Goal: Find contact information: Find contact information

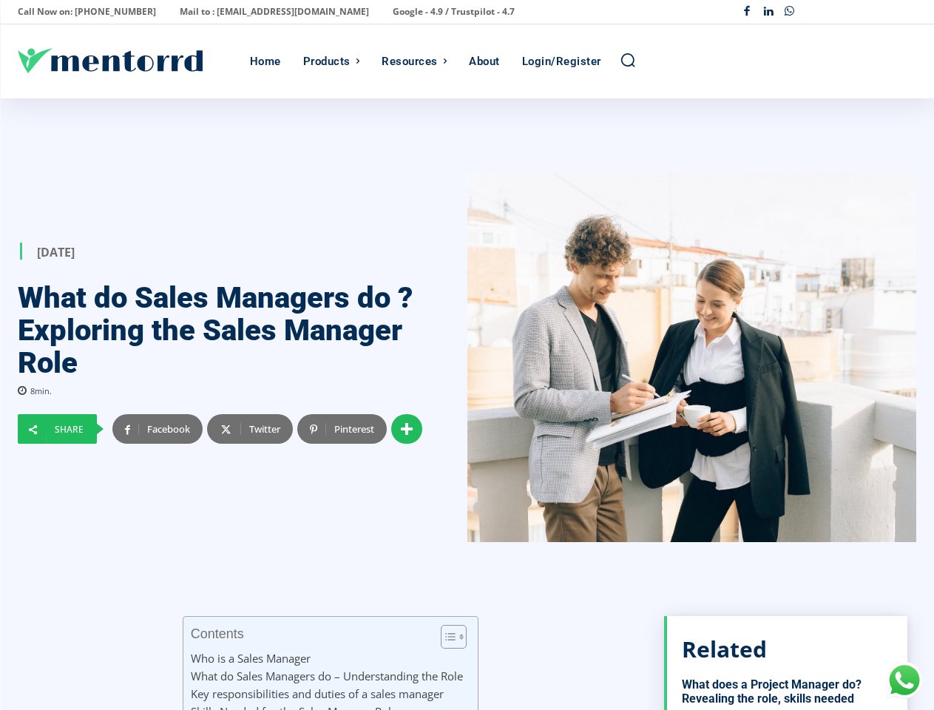
click at [468, 355] on div at bounding box center [693, 357] width 450 height 370
click at [82, 12] on p "Call Now on: [PHONE_NUMBER]" at bounding box center [87, 11] width 138 height 21
click at [234, 12] on p "Mail to : [EMAIL_ADDRESS][DOMAIN_NAME]" at bounding box center [274, 11] width 189 height 21
click at [393, 12] on p "Google - 4.9 / Trustpilot - 4.7" at bounding box center [454, 11] width 122 height 21
click at [826, 12] on div "Facebook Linkedin Whatsapp" at bounding box center [827, 11] width 180 height 21
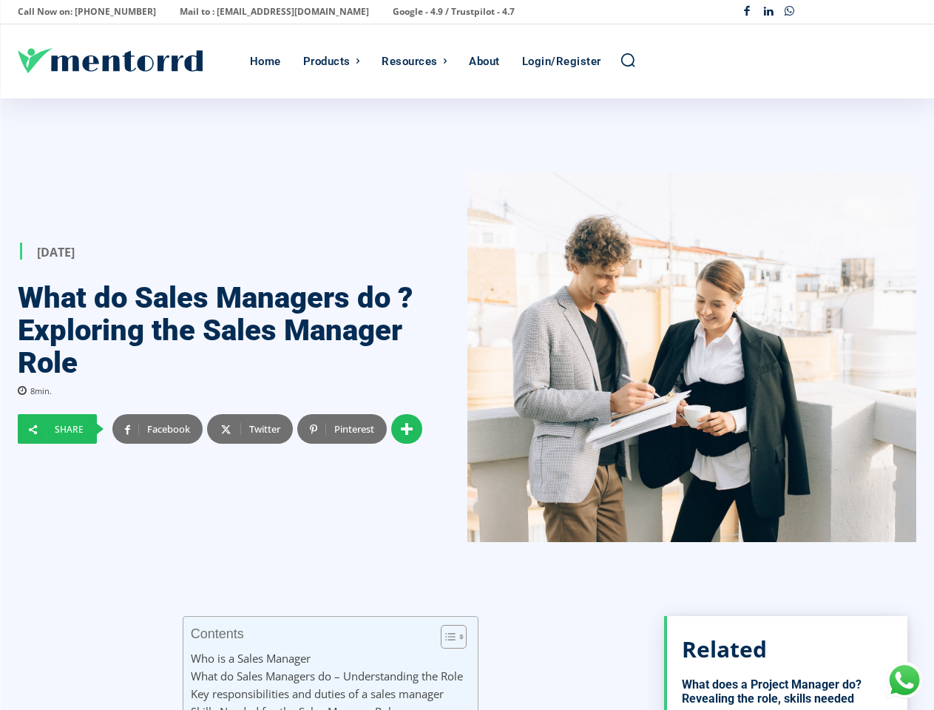
click at [331, 61] on div "Products" at bounding box center [326, 61] width 47 height 74
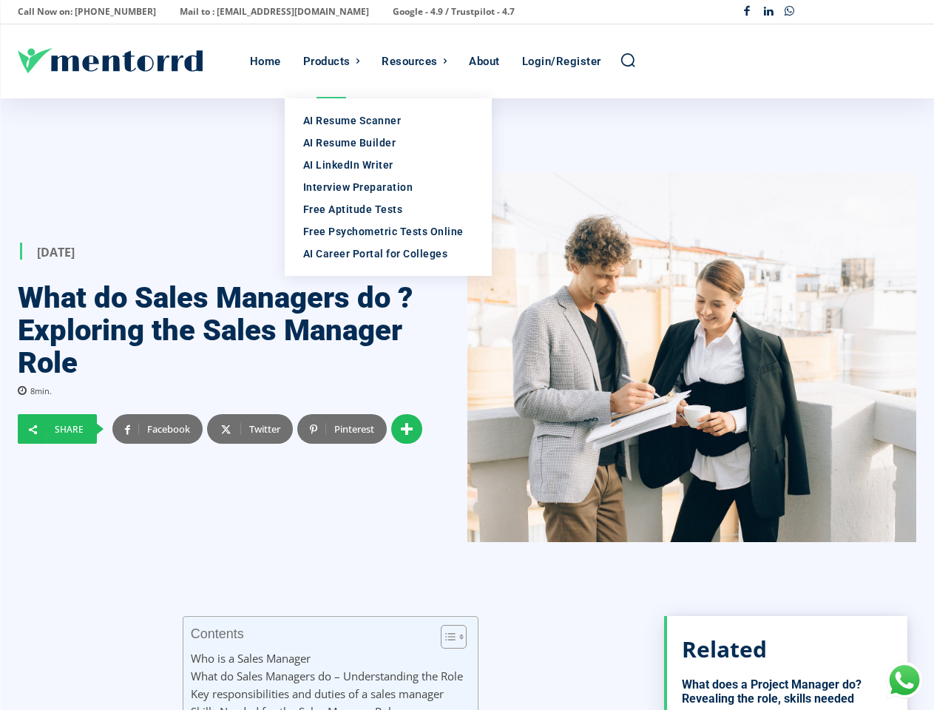
click at [414, 61] on div "Resources" at bounding box center [410, 61] width 56 height 74
click at [628, 61] on icon "Search" at bounding box center [628, 60] width 16 height 16
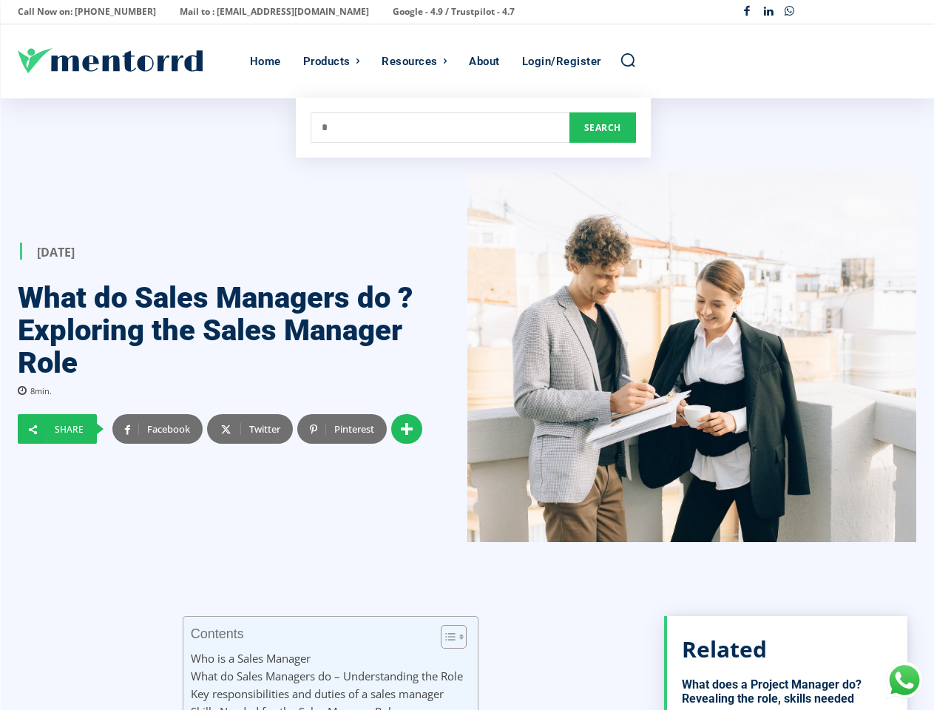
click at [468, 405] on div at bounding box center [693, 357] width 450 height 370
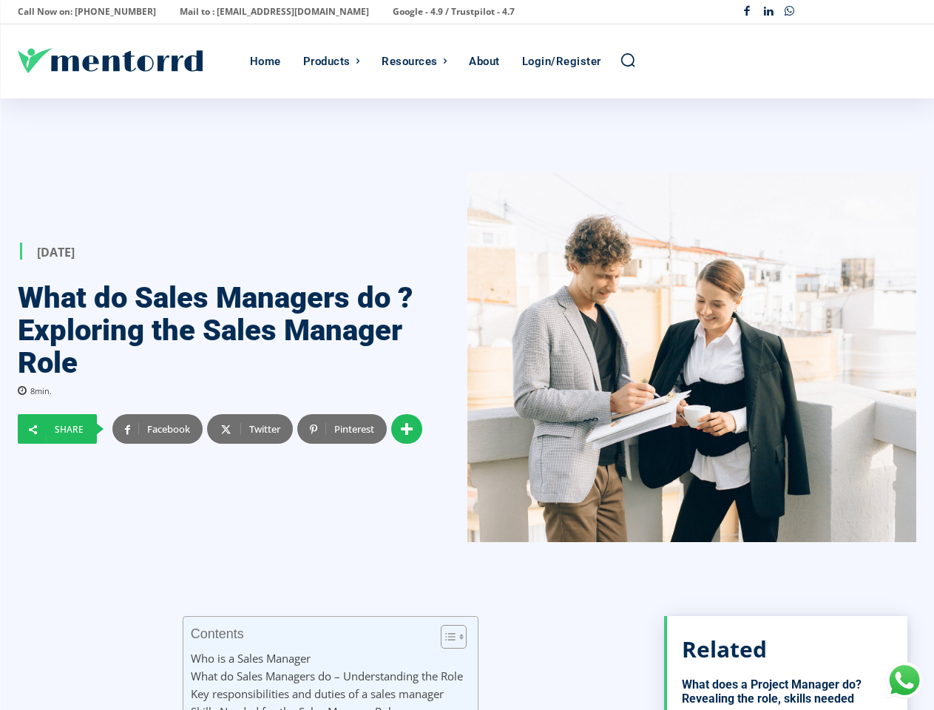
click at [468, 405] on div at bounding box center [693, 357] width 450 height 370
